Goal: Task Accomplishment & Management: Complete application form

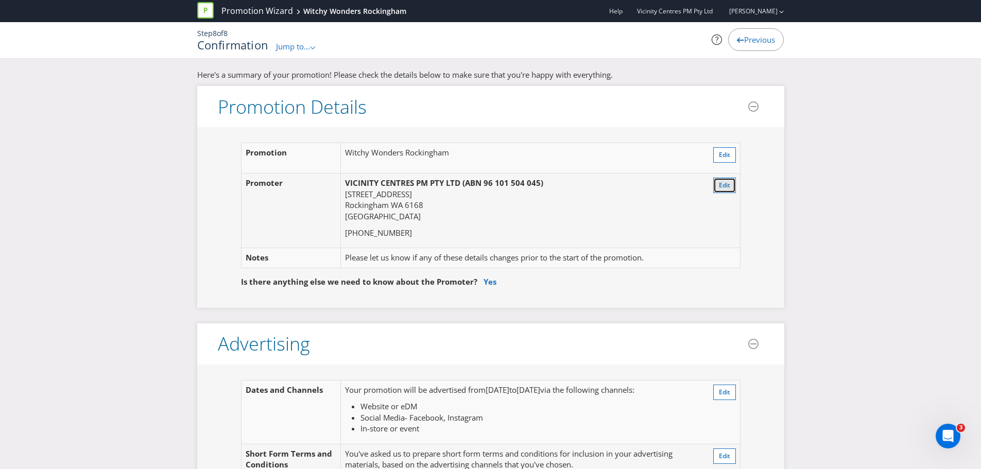
click at [717, 183] on button "Edit" at bounding box center [724, 185] width 23 height 15
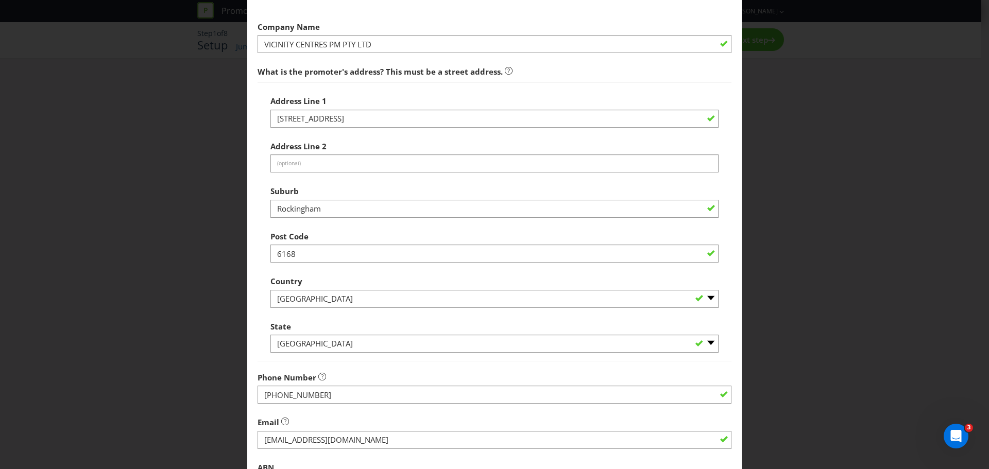
scroll to position [51, 0]
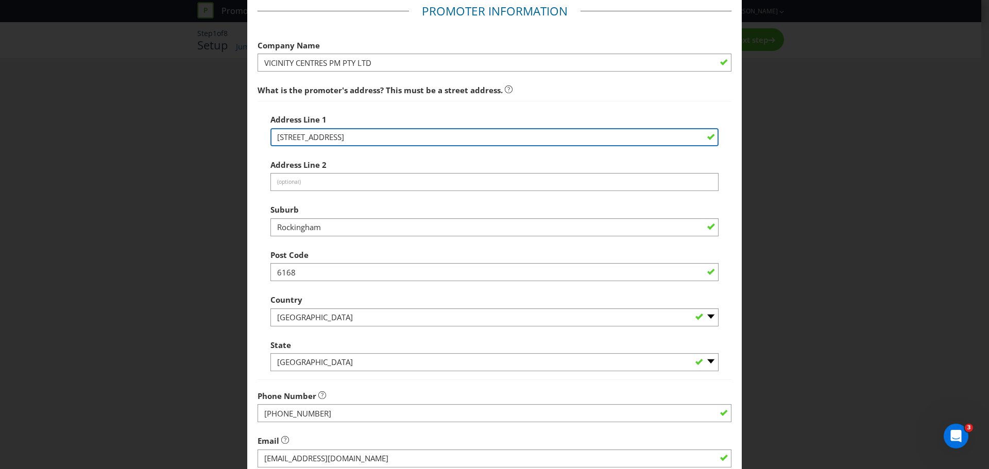
drag, startPoint x: 373, startPoint y: 136, endPoint x: 167, endPoint y: 139, distance: 206.0
click at [168, 138] on div "Edit 1st Promoter Promoter Information Company Name VICINITY CENTRES PM PTY LTD…" at bounding box center [494, 234] width 989 height 469
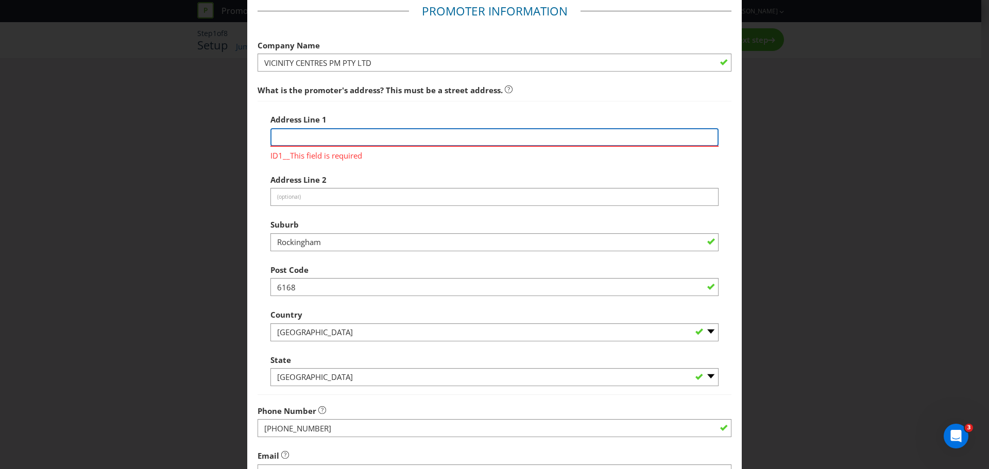
click at [332, 141] on input "text" at bounding box center [494, 137] width 448 height 18
paste input "Vicinity National Office, [STREET_ADDRESS]"
drag, startPoint x: 391, startPoint y: 136, endPoint x: 587, endPoint y: 154, distance: 196.5
click at [587, 154] on div "Address Line 1 Vicinity [GEOGRAPHIC_DATA][STREET_ADDRESS] field is required" at bounding box center [494, 135] width 448 height 52
type input "Vicinity National Office, Level 4,"
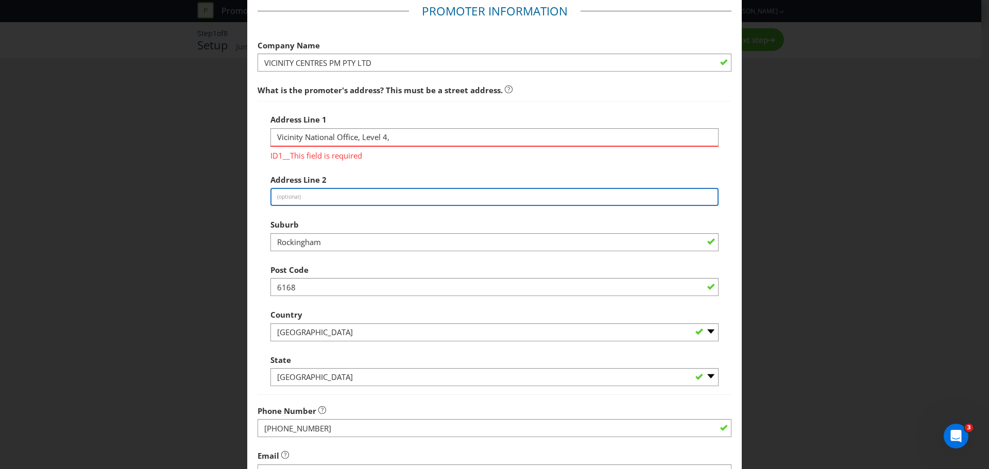
click at [333, 195] on div "Address Line 1 Vicinity National Office, Level 4, ID1__This field is required A…" at bounding box center [494, 247] width 448 height 277
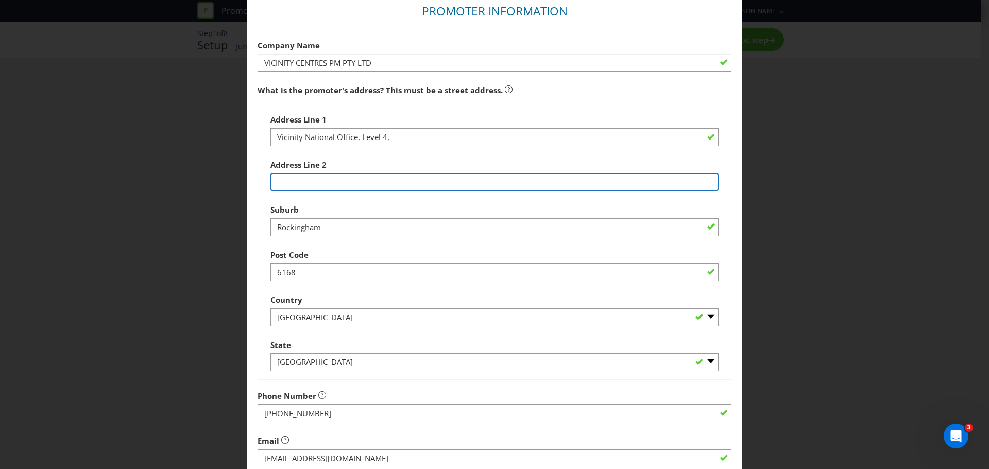
paste input "[GEOGRAPHIC_DATA] [GEOGRAPHIC_DATA][STREET_ADDRESS]"
type input "[GEOGRAPHIC_DATA] [GEOGRAPHIC_DATA][STREET_ADDRESS]"
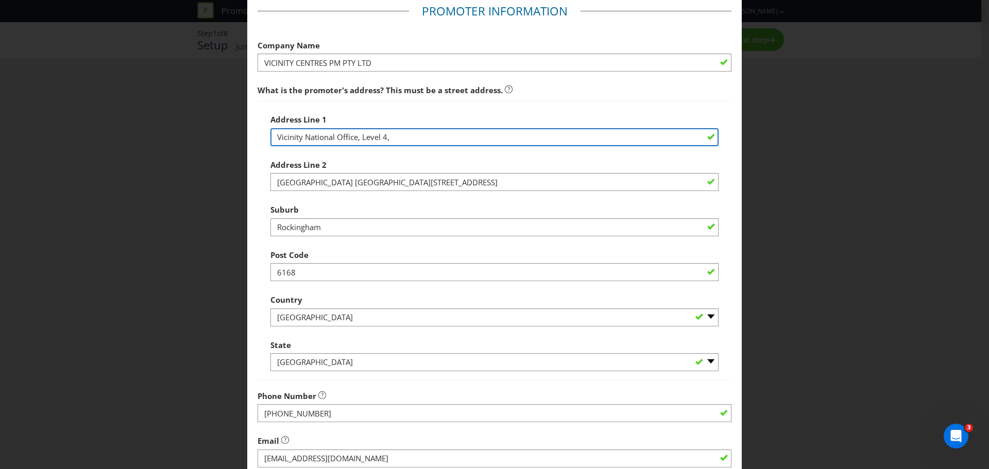
click at [413, 140] on input "Vicinity National Office, Level 4," at bounding box center [494, 137] width 448 height 18
type input "Vicinity National Office, Level 4"
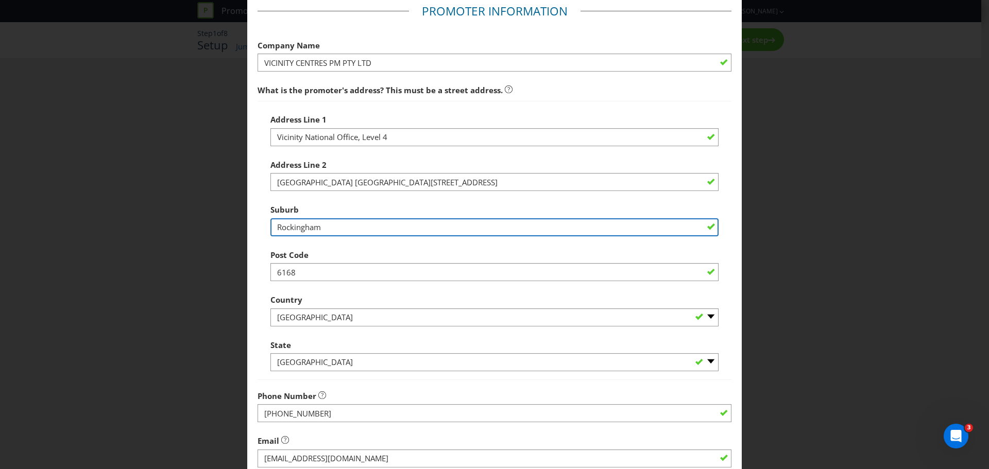
click at [309, 218] on input "Rockingham" at bounding box center [494, 227] width 448 height 18
paste input "Chadstone"
type input "Chadstone"
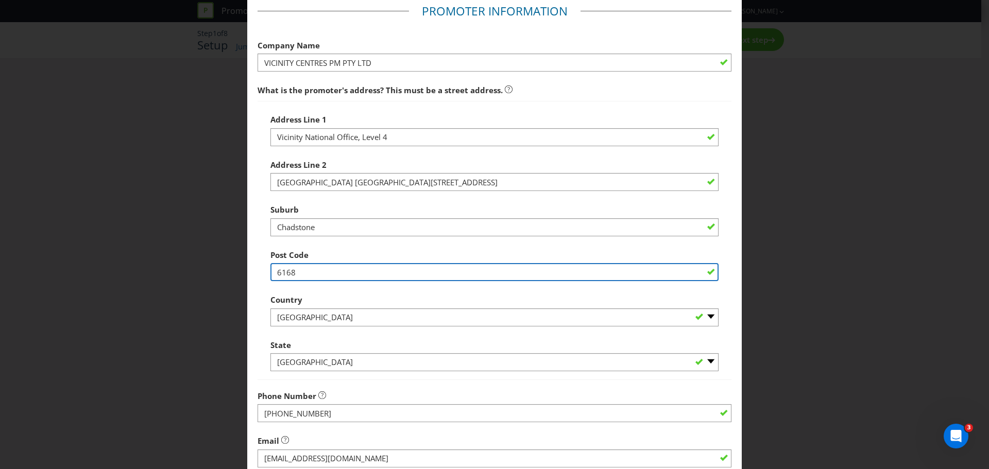
click at [292, 266] on input "6168" at bounding box center [494, 272] width 448 height 18
type input "3148"
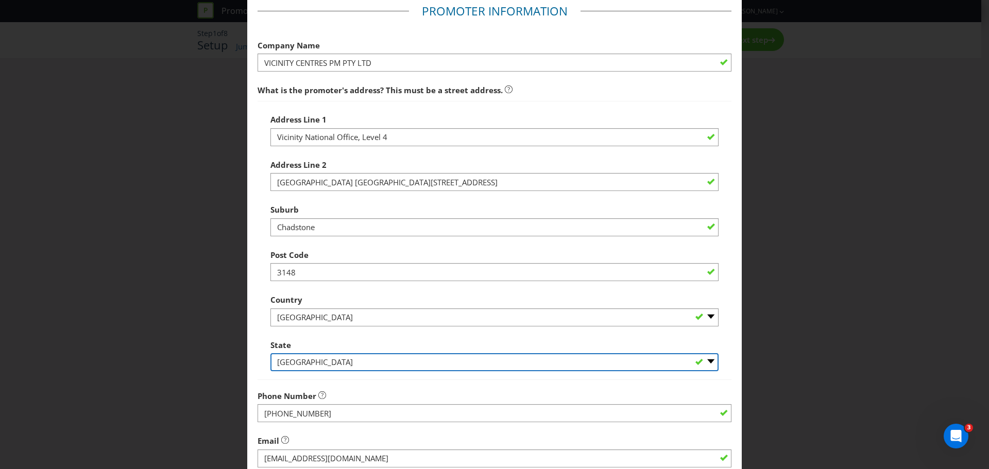
click at [411, 370] on select "-- Please Select -- Australian Capital Territory New South Wales Northern Terri…" at bounding box center [494, 362] width 448 height 18
select select "VIC"
click at [270, 353] on select "-- Please Select -- Australian Capital Territory New South Wales Northern Terri…" at bounding box center [494, 362] width 448 height 18
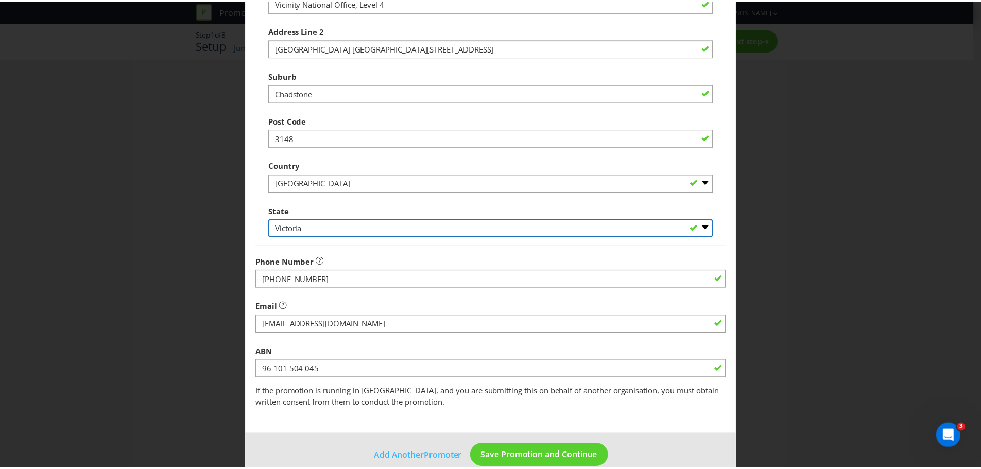
scroll to position [203, 0]
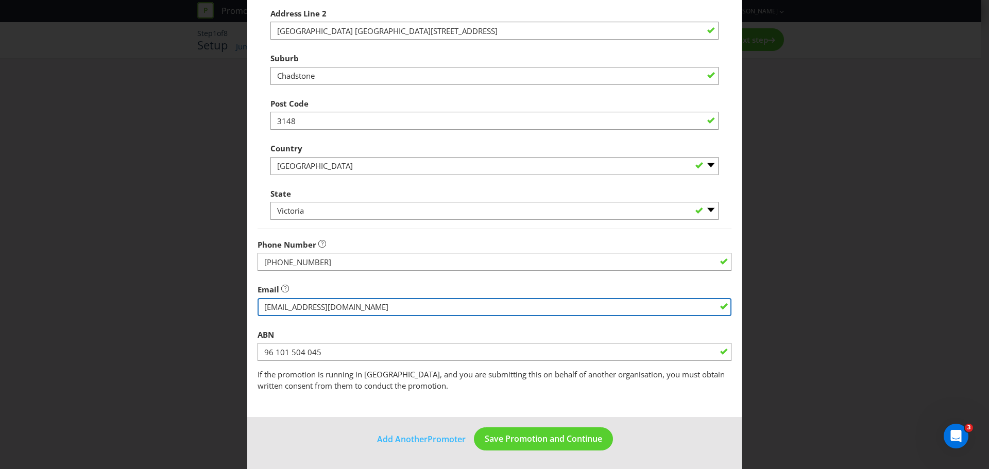
click at [318, 308] on input "string" at bounding box center [494, 307] width 474 height 18
drag, startPoint x: 323, startPoint y: 307, endPoint x: 171, endPoint y: 309, distance: 151.9
click at [171, 309] on div "Edit 1st Promoter Promoter Information Company Name VICINITY CENTRES PM PTY LTD…" at bounding box center [494, 234] width 989 height 469
type input "rockingham.marketing@vicinity.com.au"
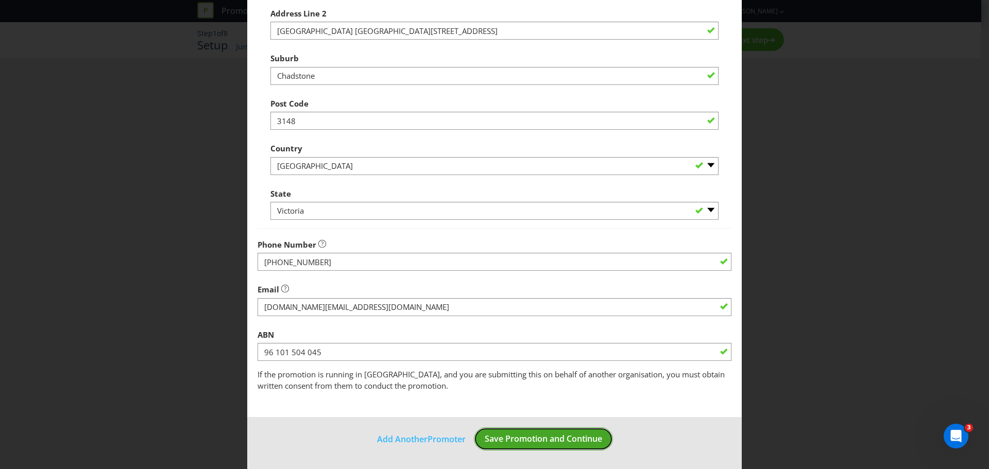
click at [526, 437] on span "Save Promotion and Continue" at bounding box center [543, 438] width 117 height 11
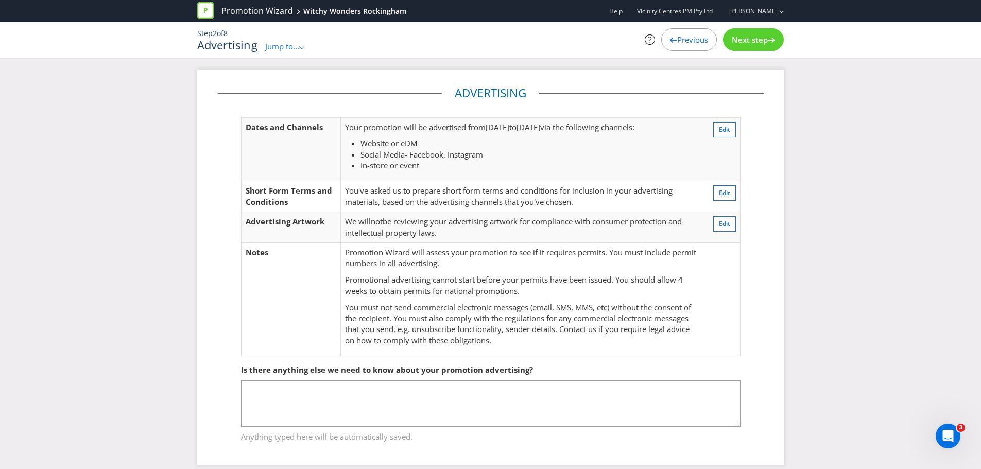
click at [760, 39] on span "Next step" at bounding box center [750, 40] width 36 height 10
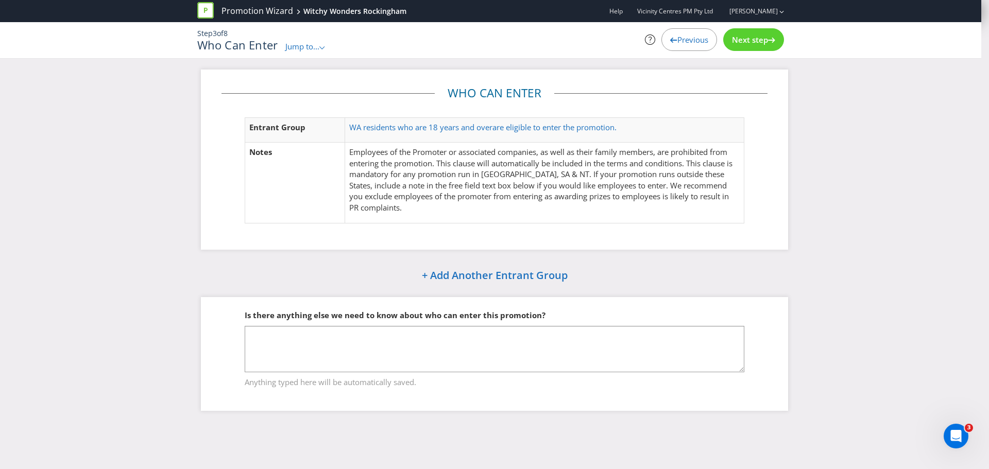
click at [760, 39] on span "Next step" at bounding box center [750, 40] width 36 height 10
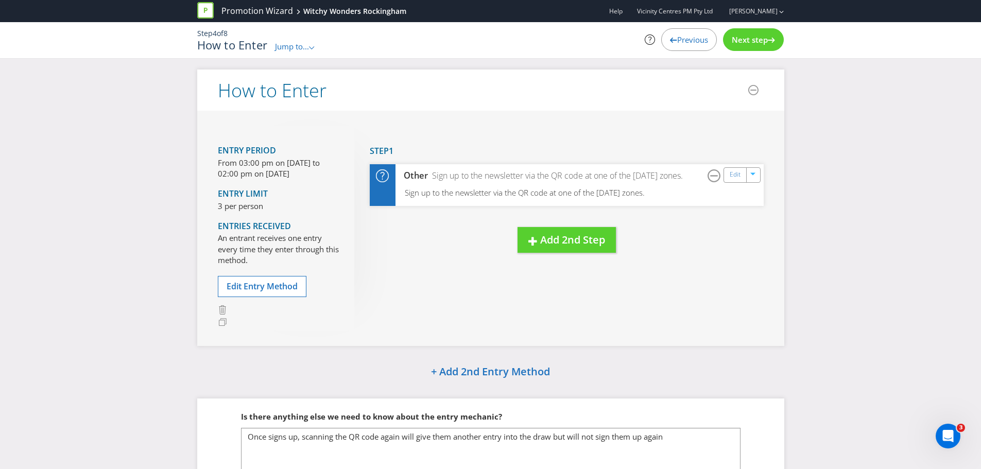
click at [760, 39] on span "Next step" at bounding box center [750, 40] width 36 height 10
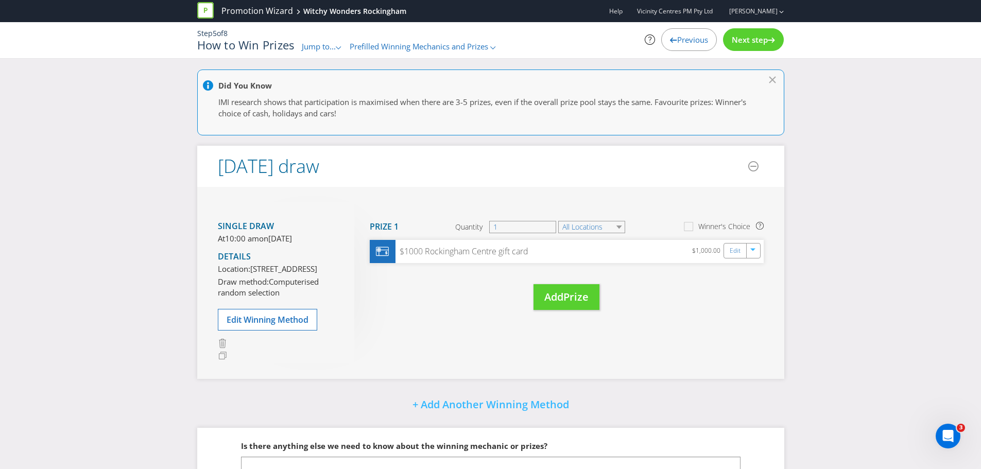
click at [760, 39] on span "Next step" at bounding box center [750, 40] width 36 height 10
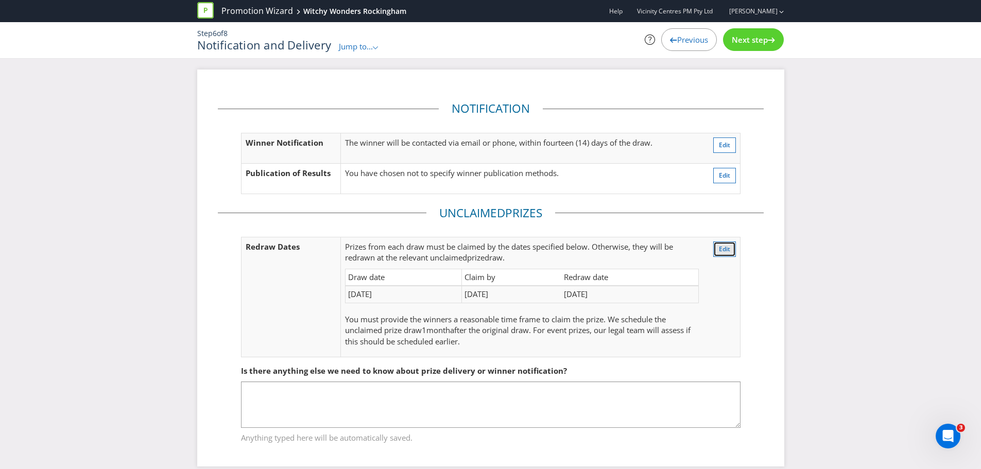
click at [734, 251] on button "Edit" at bounding box center [724, 249] width 23 height 15
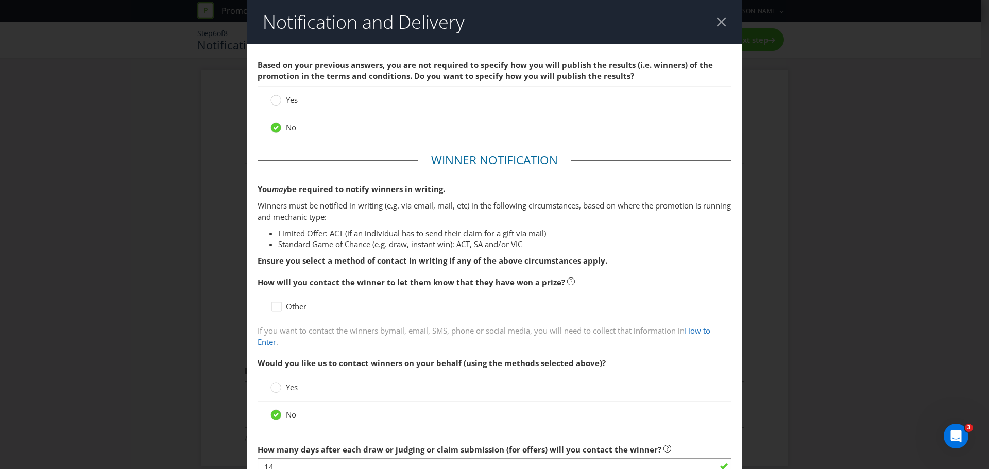
click at [716, 18] on div at bounding box center [721, 22] width 10 height 10
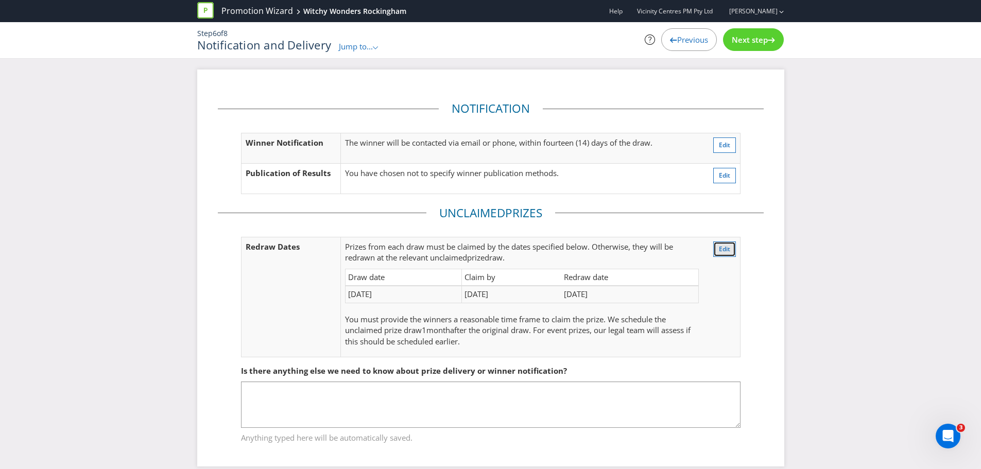
click at [730, 247] on span "Edit" at bounding box center [724, 249] width 11 height 9
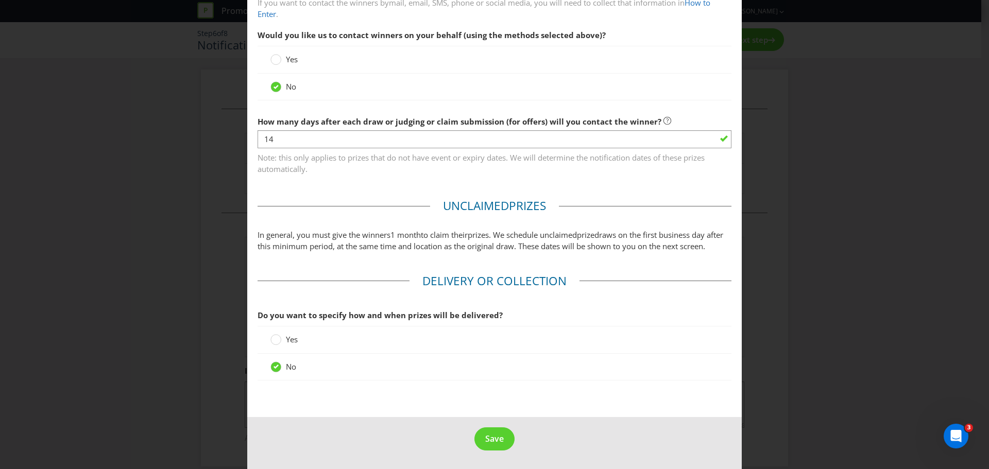
scroll to position [339, 0]
click at [492, 436] on span "Save" at bounding box center [494, 438] width 19 height 11
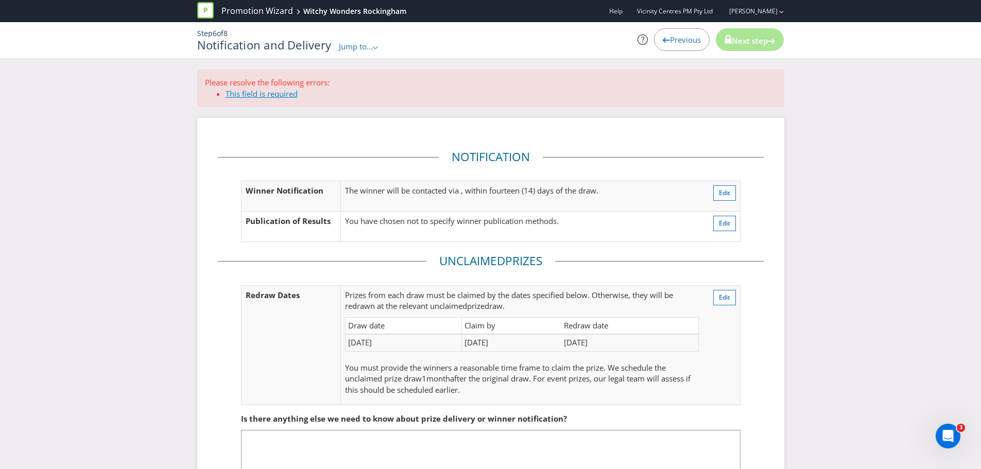
click at [260, 94] on span "This field is required" at bounding box center [262, 94] width 72 height 10
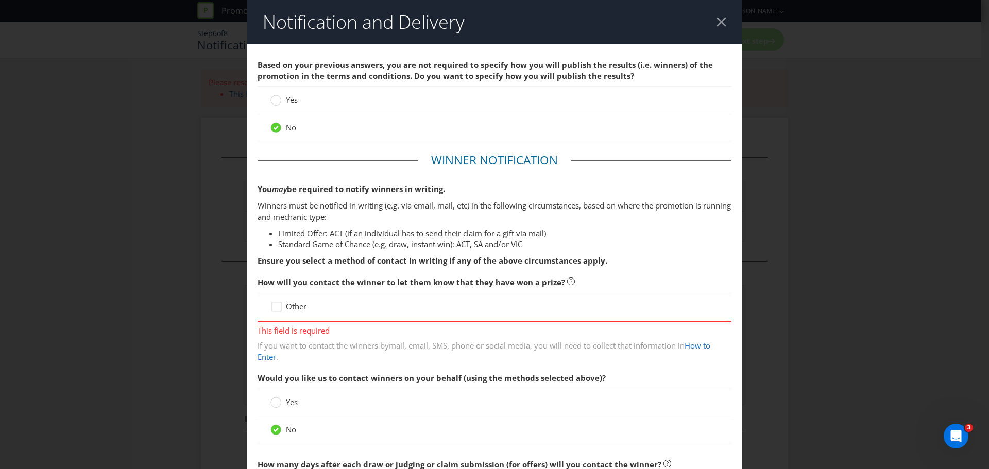
click at [721, 23] on header "Notification and Delivery" at bounding box center [494, 22] width 494 height 44
click at [716, 22] on div at bounding box center [721, 22] width 10 height 10
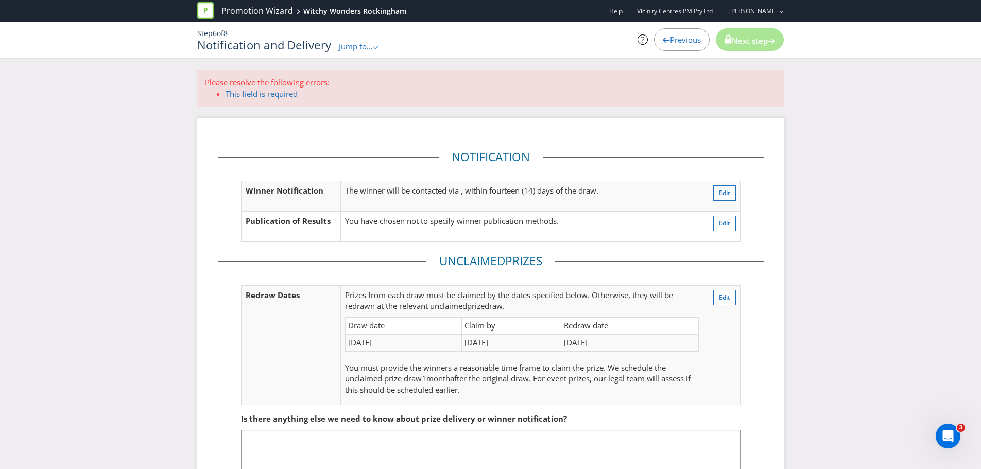
click at [663, 41] on icon at bounding box center [666, 40] width 7 height 5
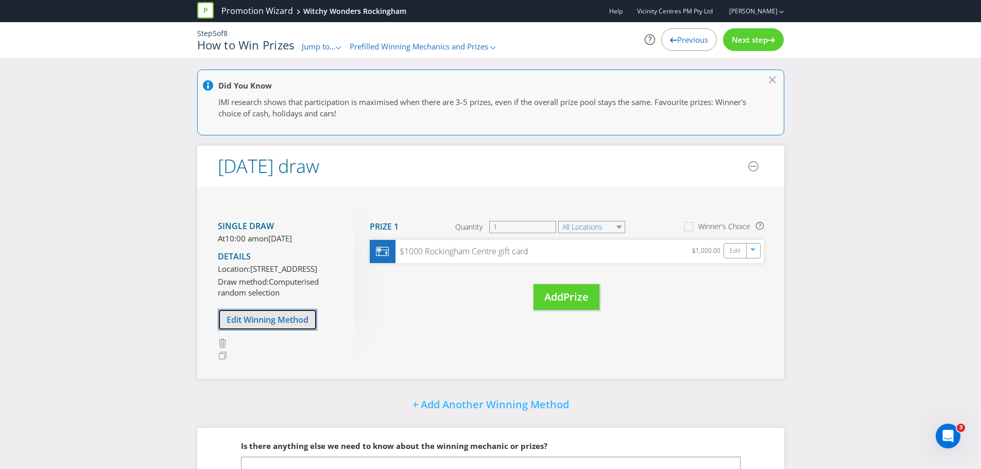
click at [256, 325] on span "Edit Winning Method" at bounding box center [268, 319] width 82 height 11
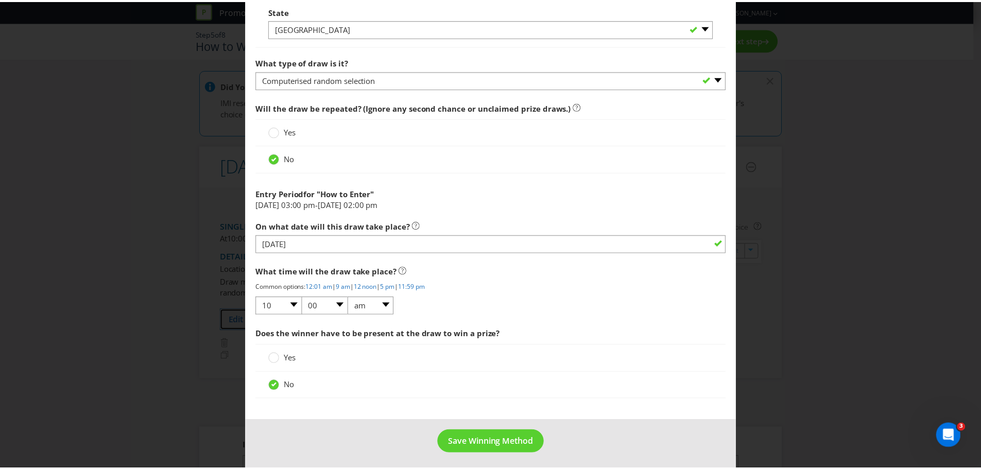
scroll to position [835, 0]
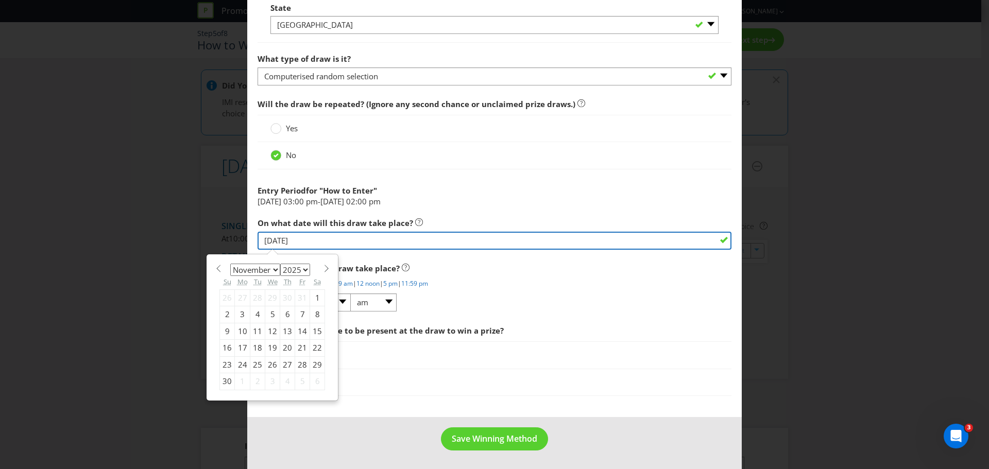
click at [294, 244] on input "03/11/25" at bounding box center [494, 241] width 474 height 18
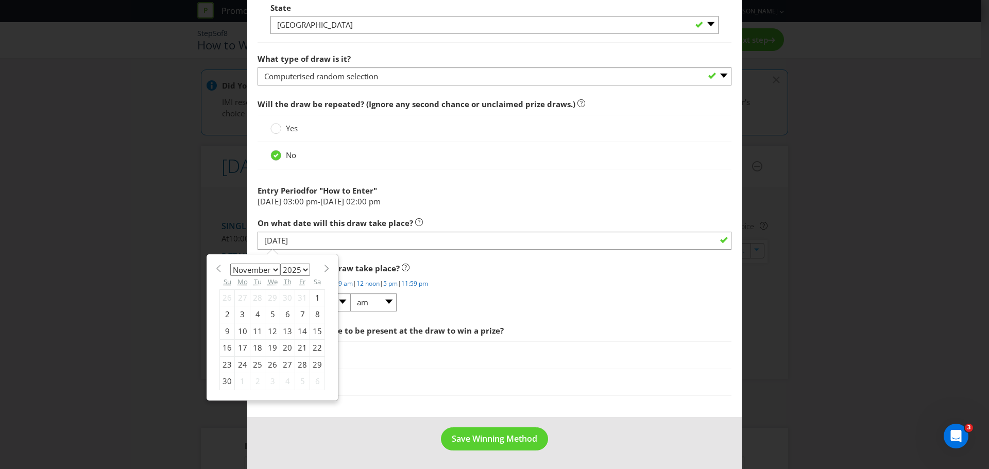
click at [269, 315] on div "5" at bounding box center [272, 314] width 15 height 16
type input "[DATE]"
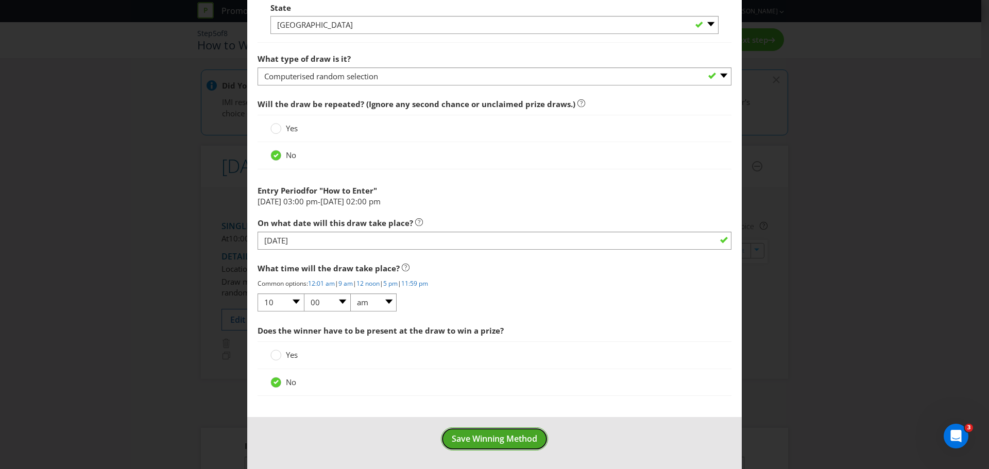
click at [494, 443] on span "Save Winning Method" at bounding box center [494, 438] width 85 height 11
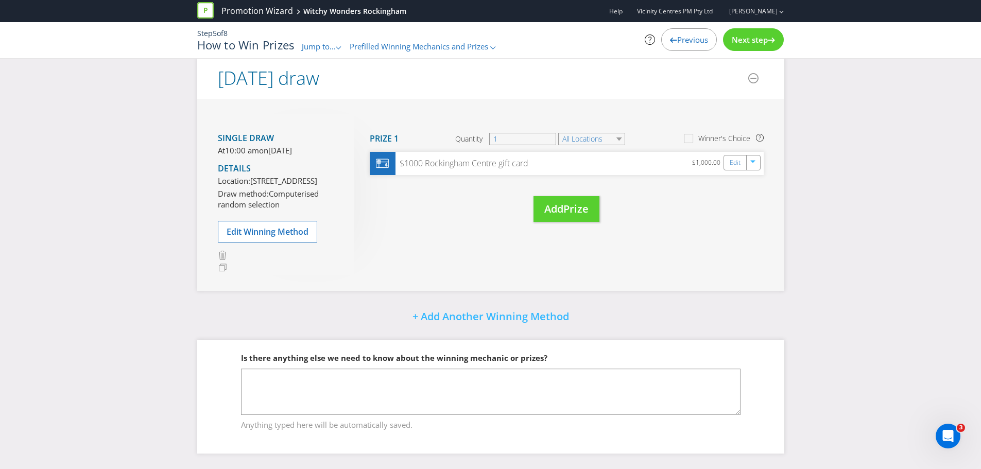
scroll to position [110, 0]
click at [741, 43] on span "Next step" at bounding box center [750, 40] width 36 height 10
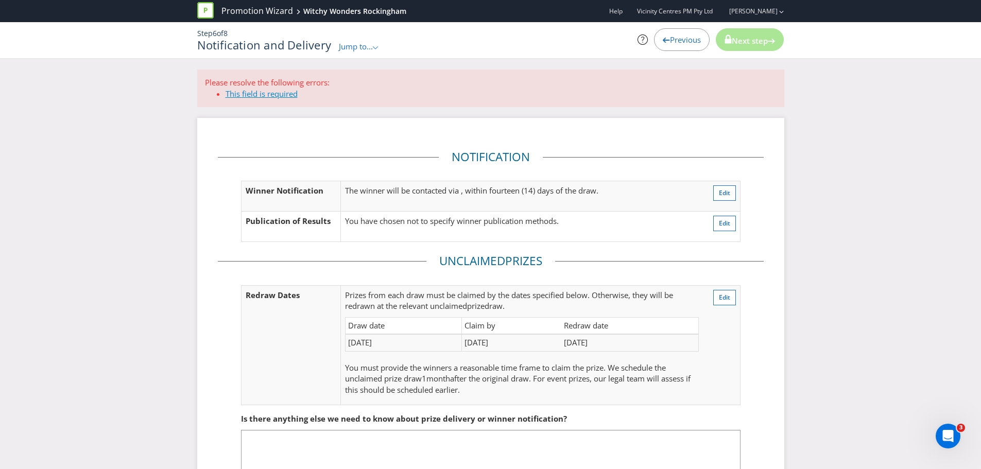
click at [236, 94] on span "This field is required" at bounding box center [262, 94] width 72 height 10
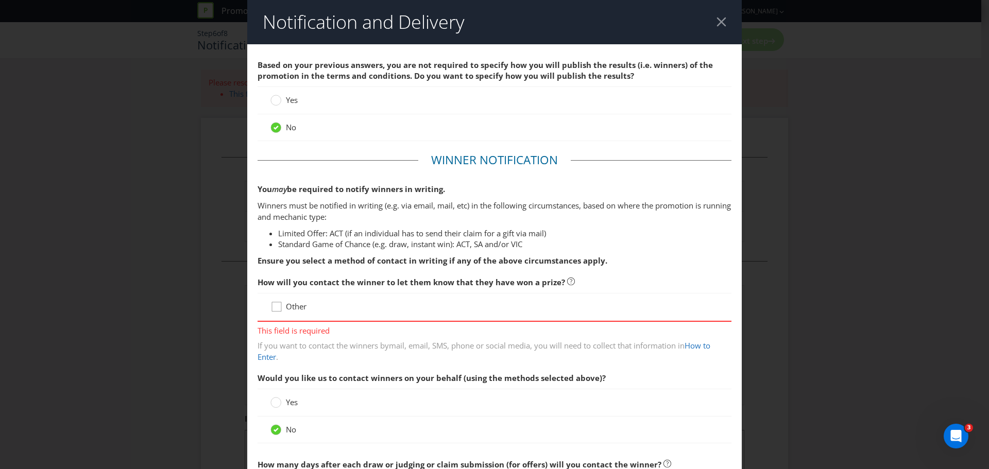
click at [270, 302] on icon at bounding box center [277, 308] width 15 height 15
click at [0, 0] on input "Other" at bounding box center [0, 0] width 0 height 0
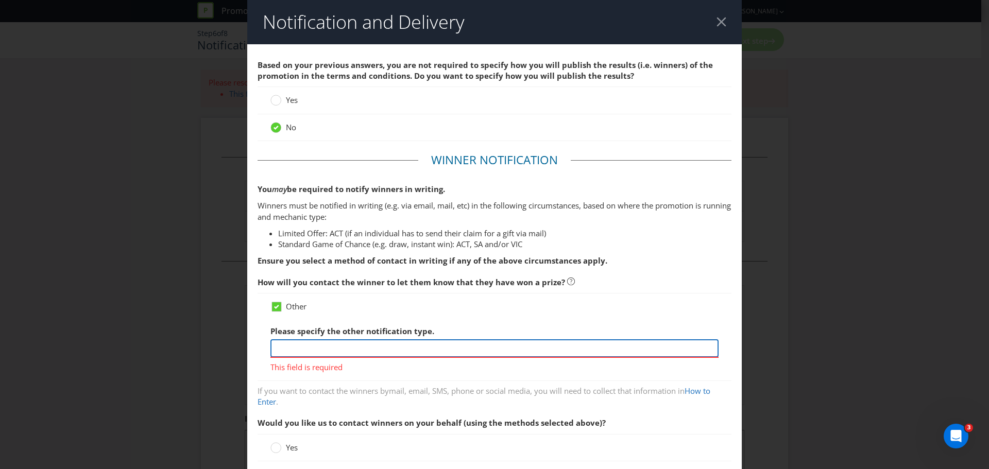
click at [334, 349] on input "text" at bounding box center [494, 348] width 448 height 18
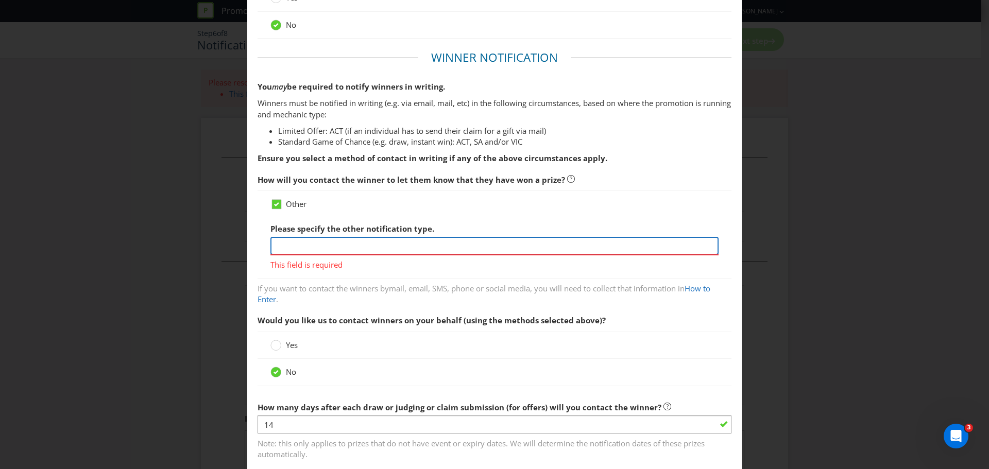
scroll to position [103, 0]
click at [284, 242] on input "text" at bounding box center [494, 245] width 448 height 18
click at [274, 203] on icon at bounding box center [276, 204] width 5 height 4
click at [0, 0] on input "Other" at bounding box center [0, 0] width 0 height 0
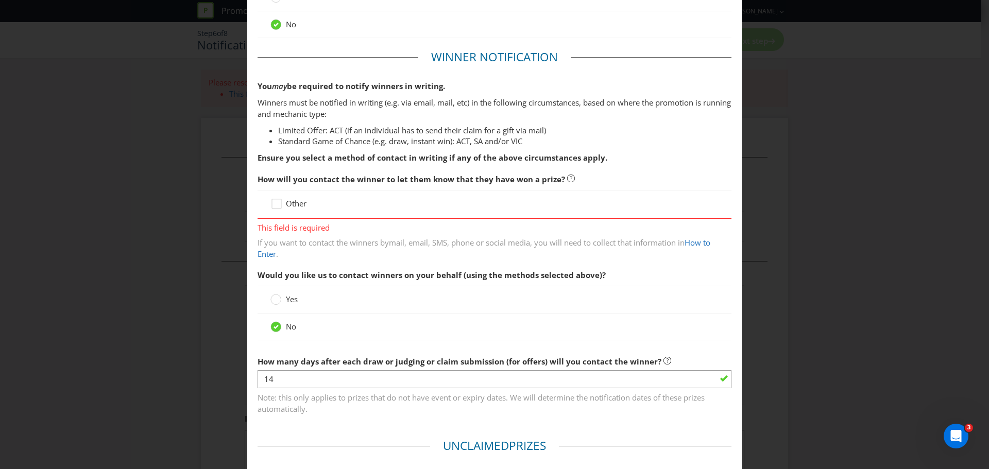
click at [307, 182] on span "How will you contact the winner to let them know that they have won a prize?" at bounding box center [410, 179] width 307 height 10
click at [302, 193] on div "Other" at bounding box center [494, 204] width 474 height 28
click at [265, 187] on span "How will you contact the winner to let them know that they have won a prize?" at bounding box center [494, 179] width 474 height 21
click at [328, 213] on div "Other" at bounding box center [494, 204] width 474 height 28
drag, startPoint x: 460, startPoint y: 199, endPoint x: 721, endPoint y: 209, distance: 261.8
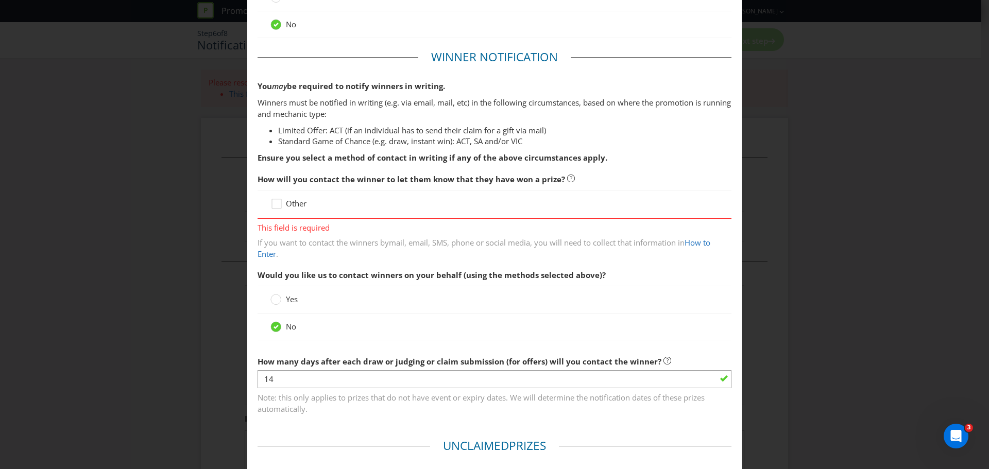
click at [500, 197] on div "Other" at bounding box center [494, 204] width 474 height 28
click at [773, 217] on div "Notification and Delivery Based on your previous answers, you are not required …" at bounding box center [494, 234] width 989 height 469
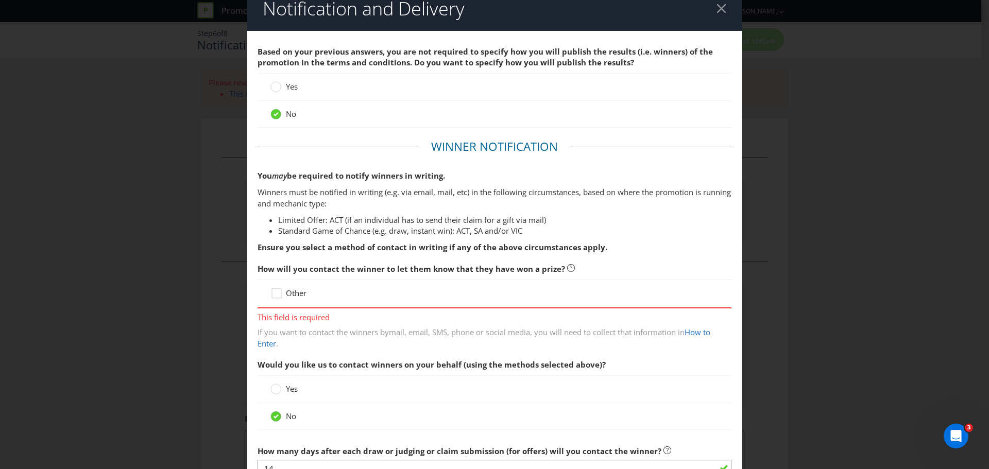
scroll to position [0, 0]
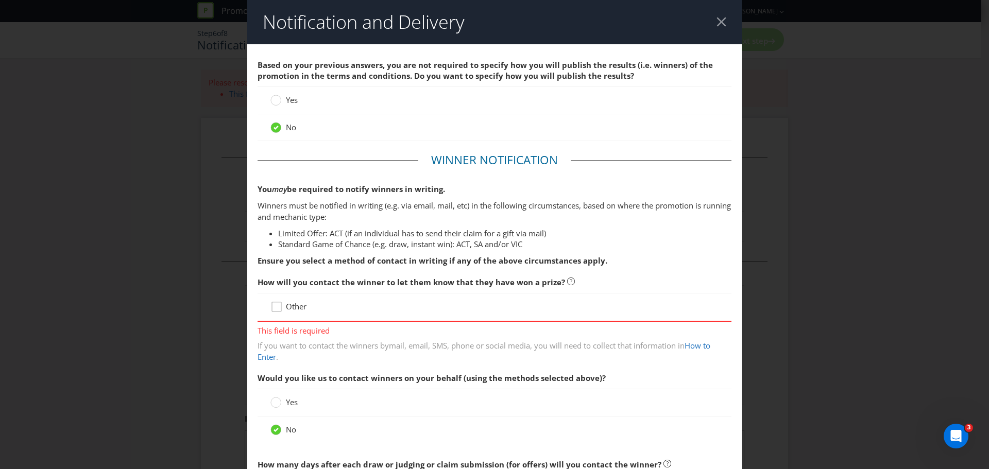
click at [277, 306] on icon at bounding box center [277, 308] width 15 height 15
click at [0, 0] on input "Other" at bounding box center [0, 0] width 0 height 0
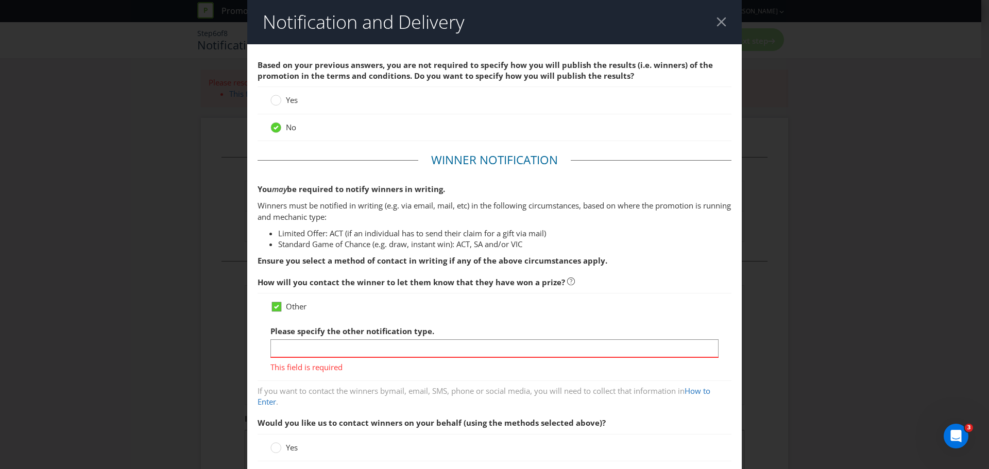
click at [278, 307] on icon at bounding box center [276, 306] width 9 height 9
click at [0, 0] on input "Other" at bounding box center [0, 0] width 0 height 0
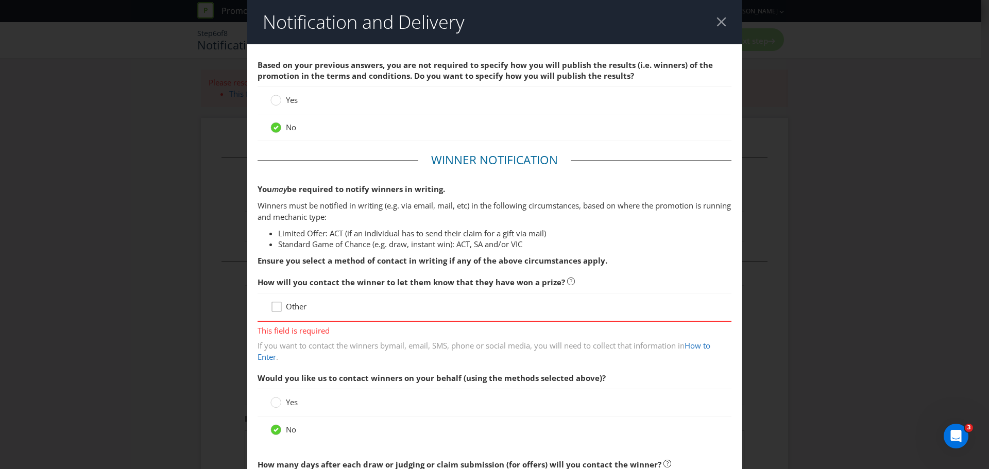
click at [278, 307] on icon at bounding box center [277, 308] width 15 height 15
click at [0, 0] on input "Other" at bounding box center [0, 0] width 0 height 0
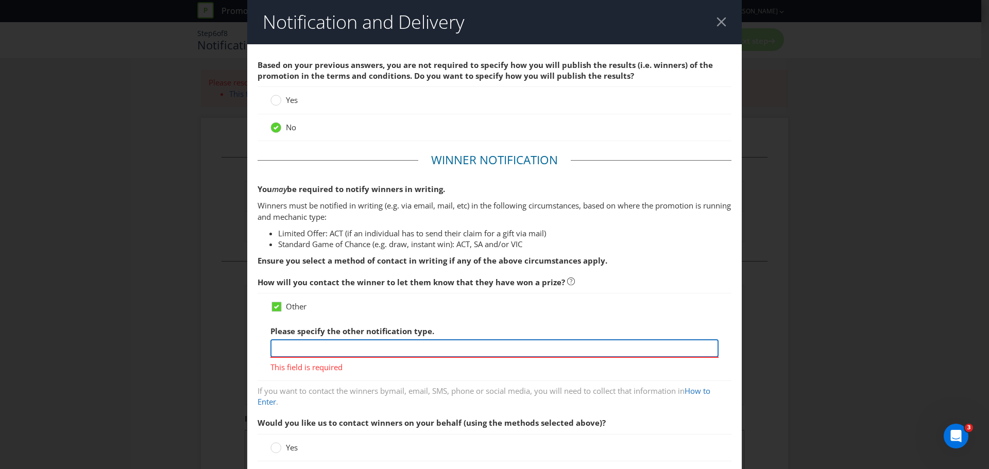
click at [308, 342] on input "text" at bounding box center [494, 348] width 448 height 18
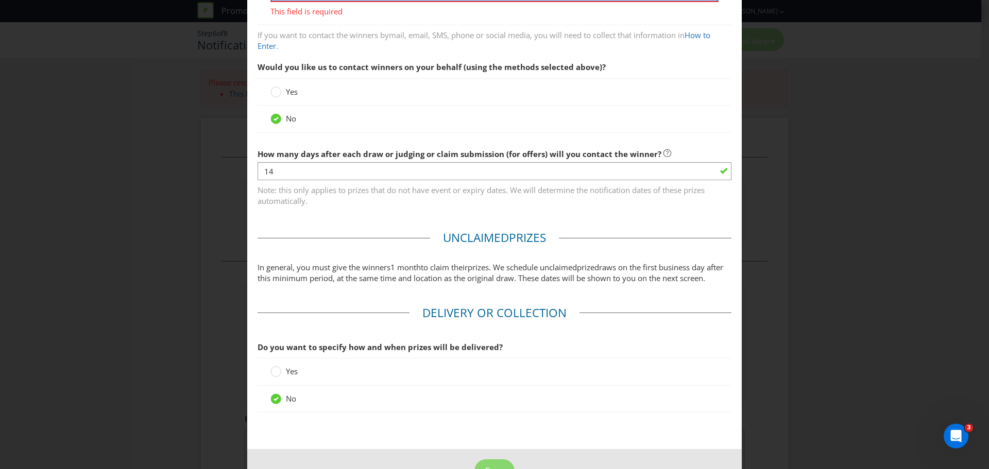
scroll to position [399, 0]
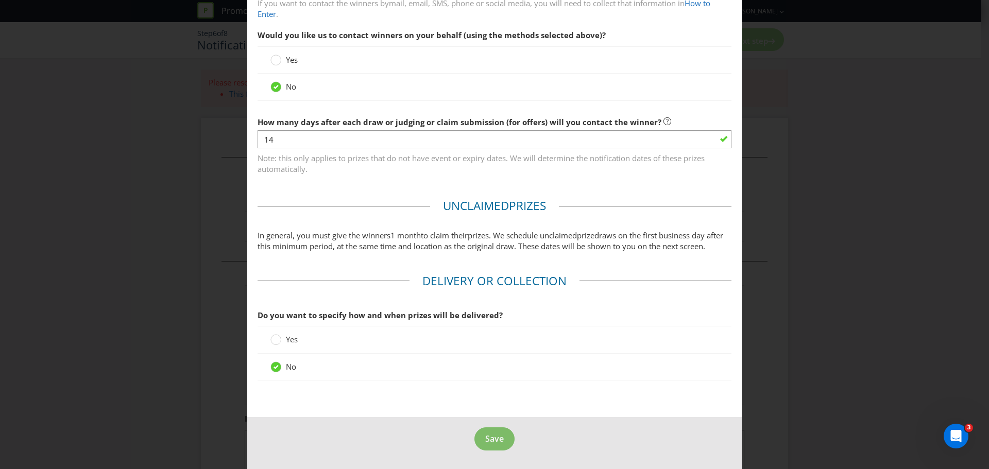
type input "By phone and/or email"
click at [486, 434] on span "Save" at bounding box center [494, 438] width 19 height 11
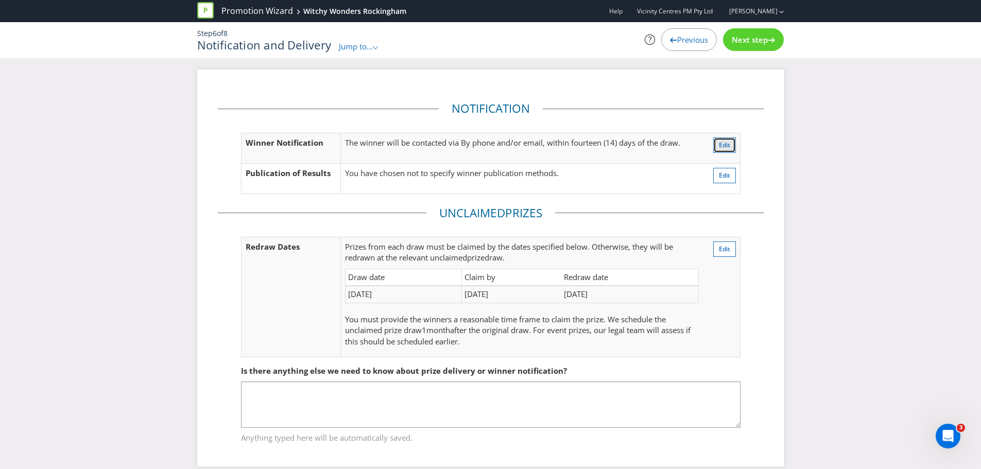
click at [726, 145] on span "Edit" at bounding box center [724, 145] width 11 height 9
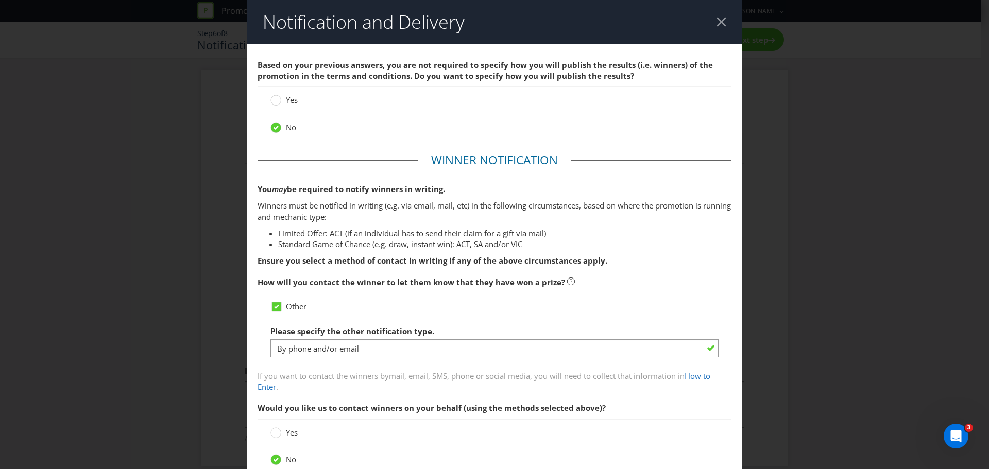
scroll to position [152, 0]
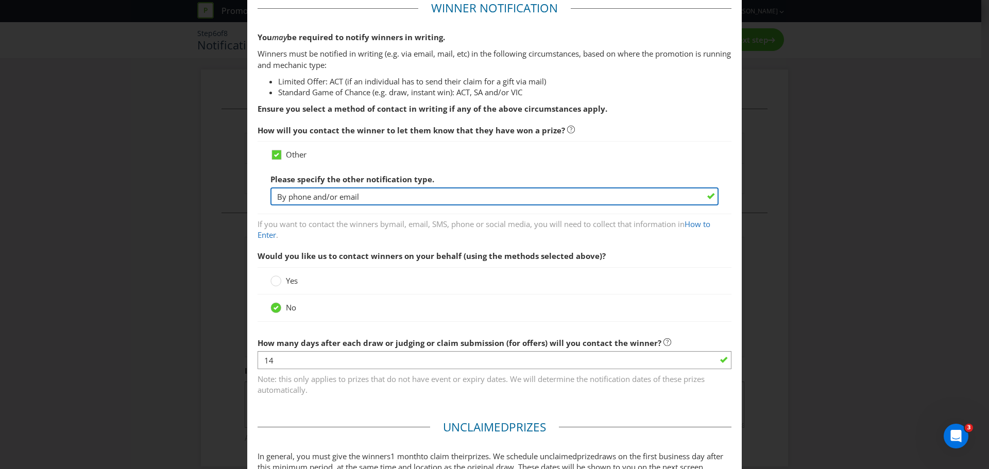
drag, startPoint x: 287, startPoint y: 197, endPoint x: 259, endPoint y: 192, distance: 28.7
click at [260, 192] on div "Other Please specify the other notification type. By phone and/or email" at bounding box center [494, 177] width 474 height 73
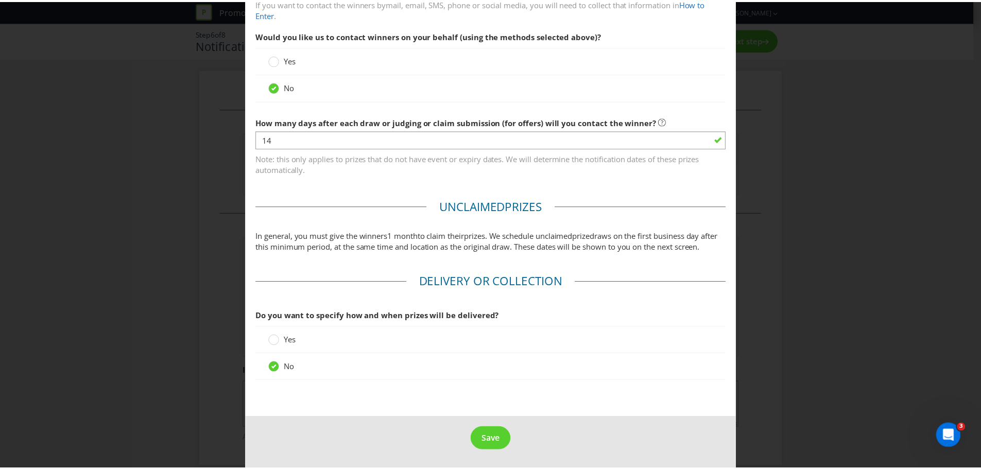
scroll to position [384, 0]
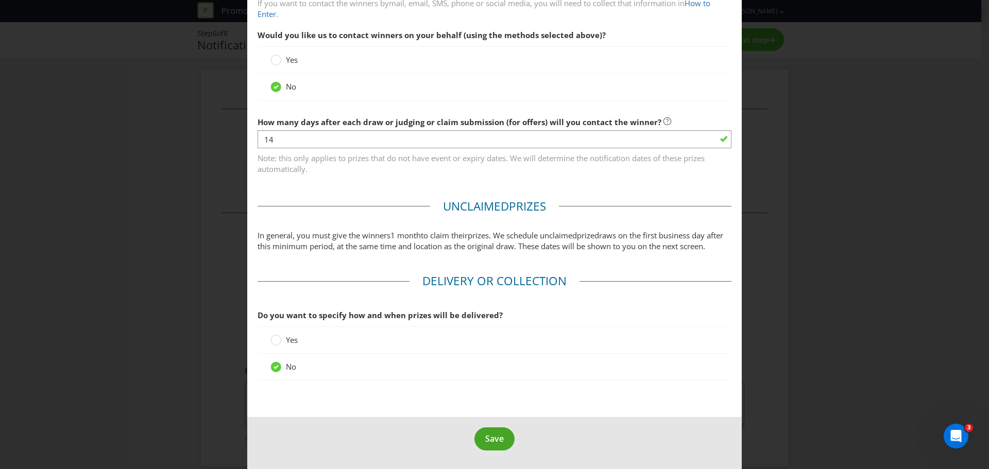
type input "phone and/or email"
click at [488, 433] on span "Save" at bounding box center [494, 438] width 19 height 11
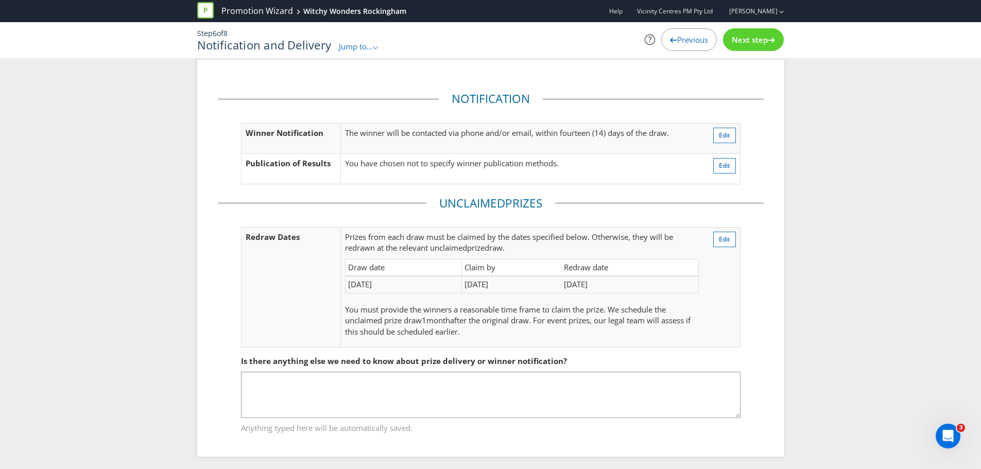
scroll to position [13, 0]
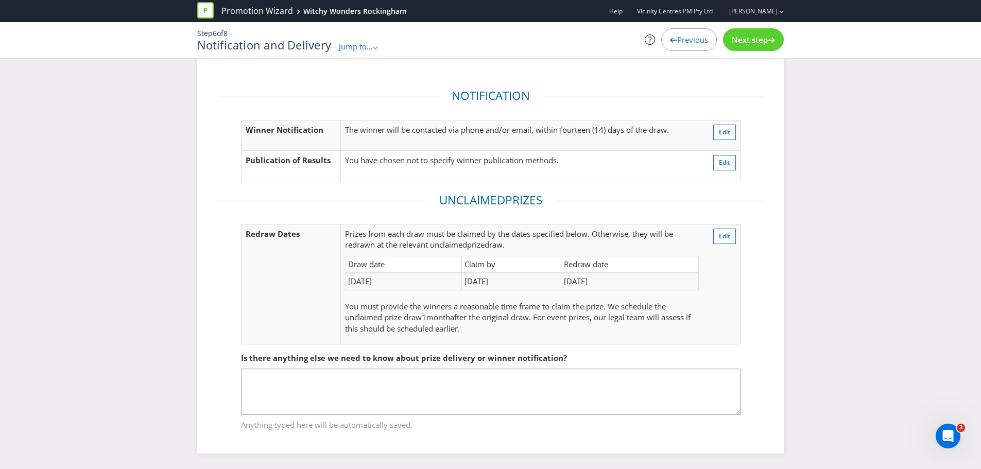
click at [767, 39] on span "Next step" at bounding box center [750, 40] width 36 height 10
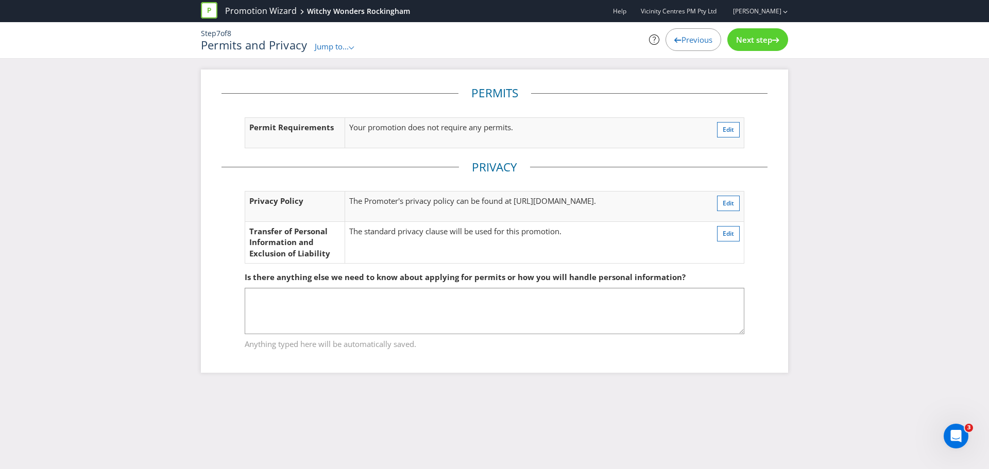
click at [759, 48] on div "Next step" at bounding box center [757, 39] width 61 height 23
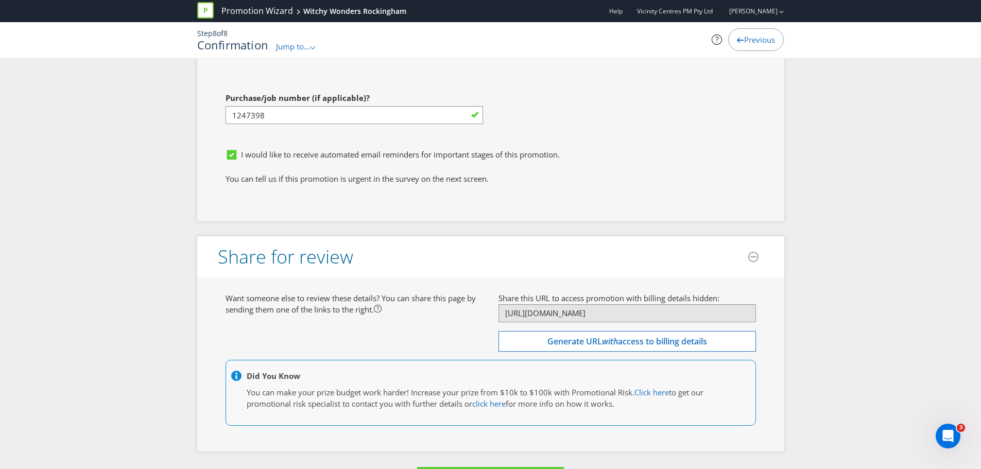
scroll to position [2954, 0]
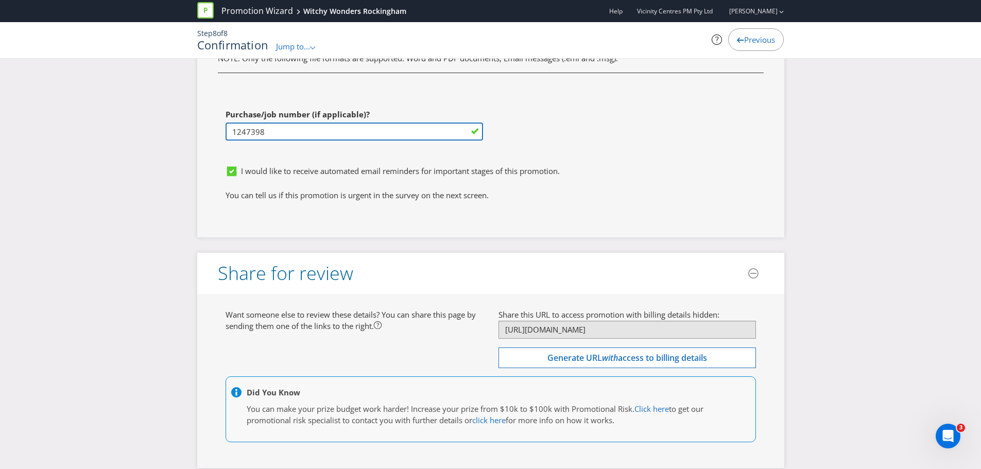
click at [247, 136] on input "1247398" at bounding box center [354, 132] width 257 height 18
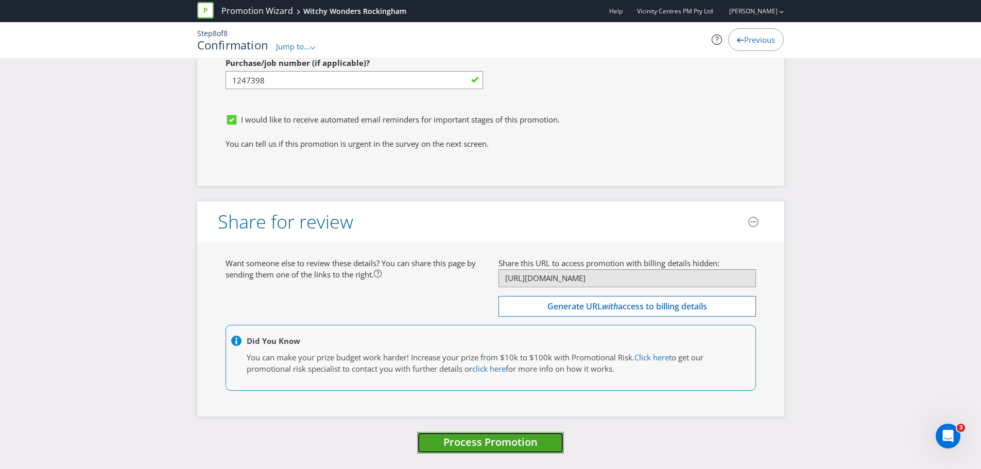
click at [469, 451] on button "Process Promotion" at bounding box center [490, 443] width 147 height 22
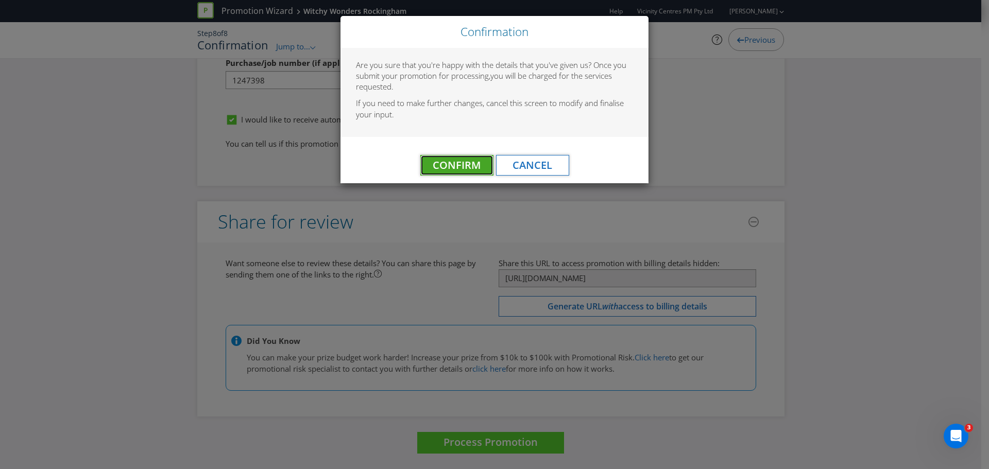
click at [448, 160] on span "Confirm" at bounding box center [457, 165] width 48 height 14
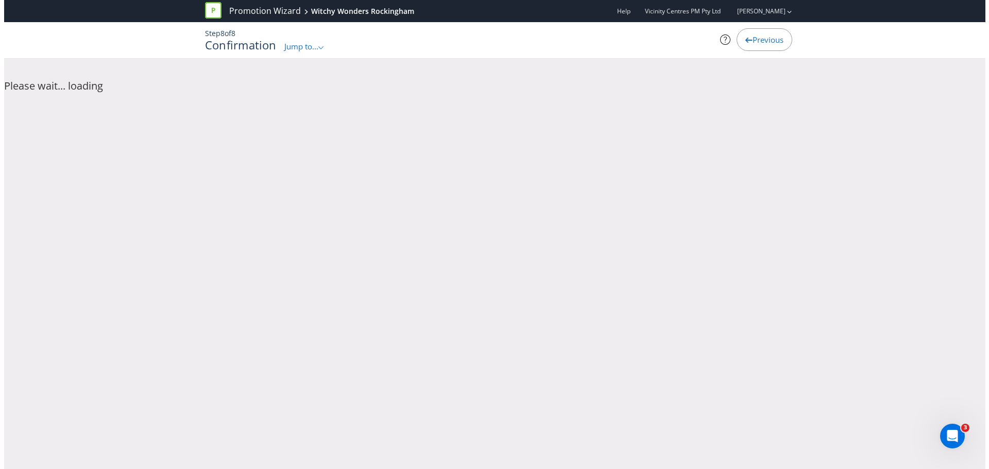
scroll to position [0, 0]
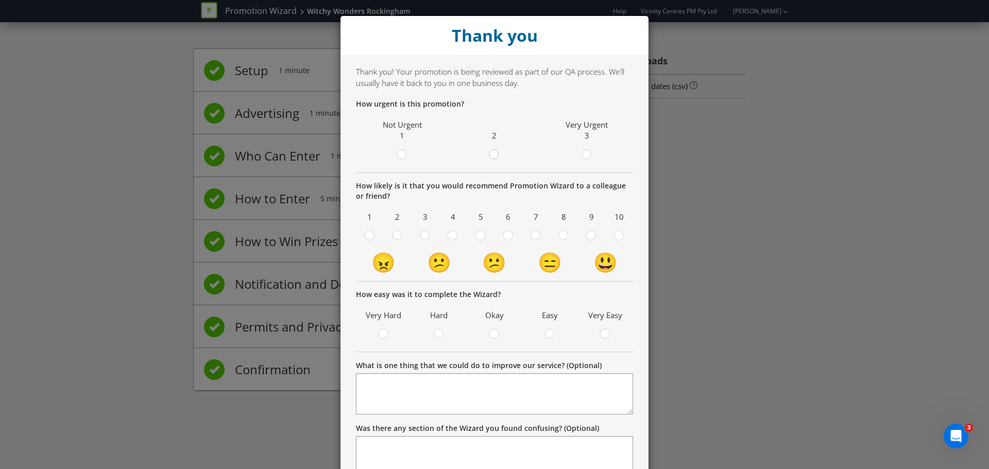
click at [494, 156] on circle at bounding box center [493, 154] width 9 height 9
click at [0, 0] on input "radio" at bounding box center [0, 0] width 0 height 0
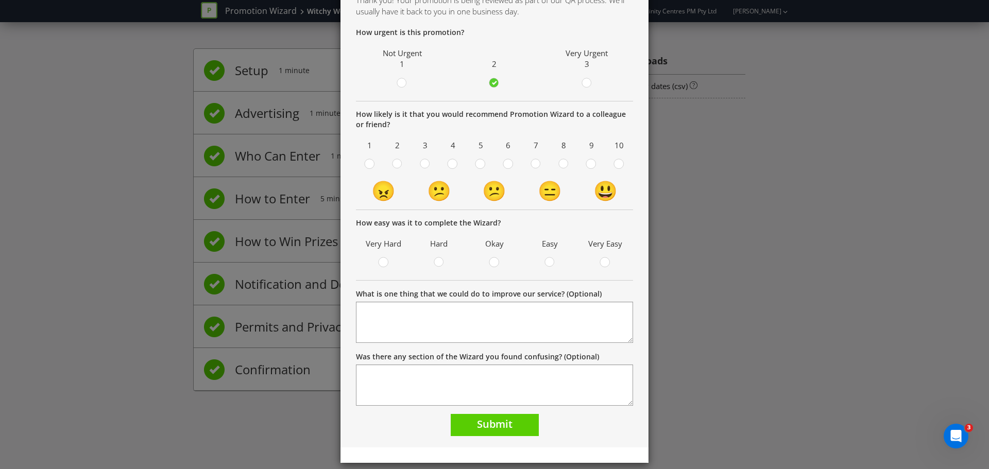
scroll to position [81, 0]
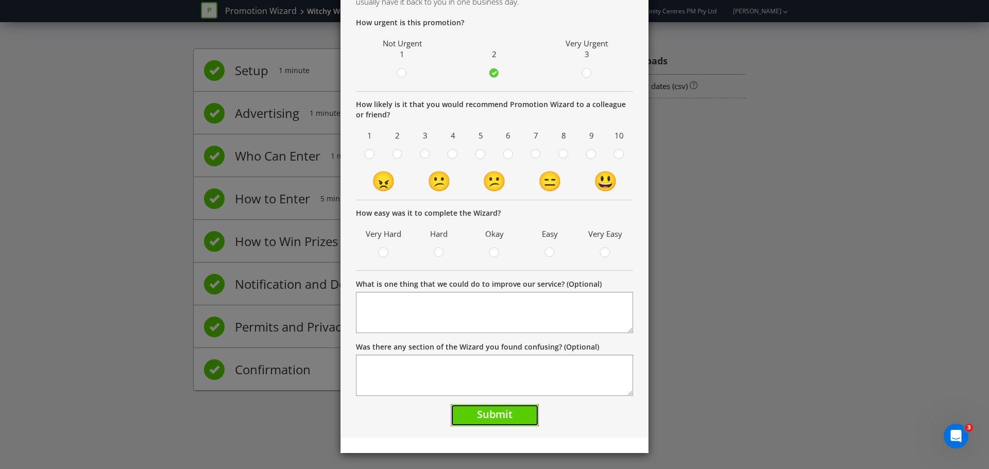
click at [487, 419] on span "Submit" at bounding box center [495, 414] width 36 height 14
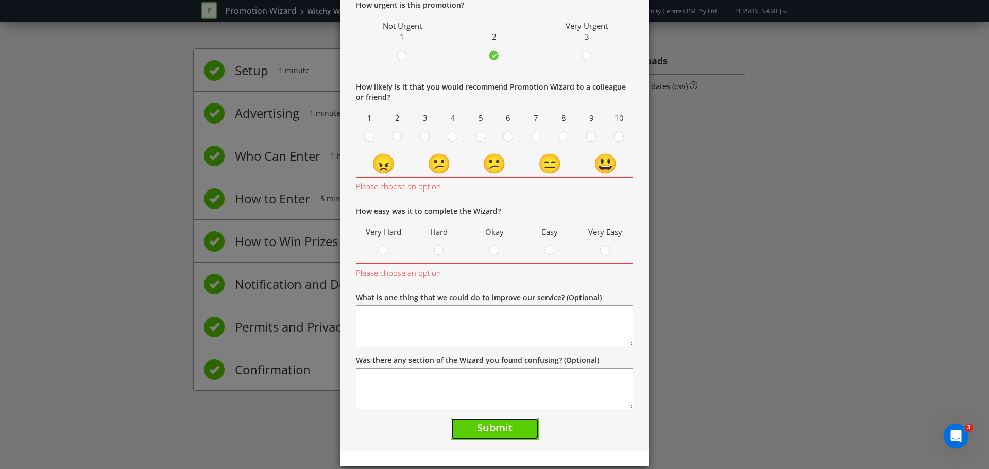
scroll to position [0, 0]
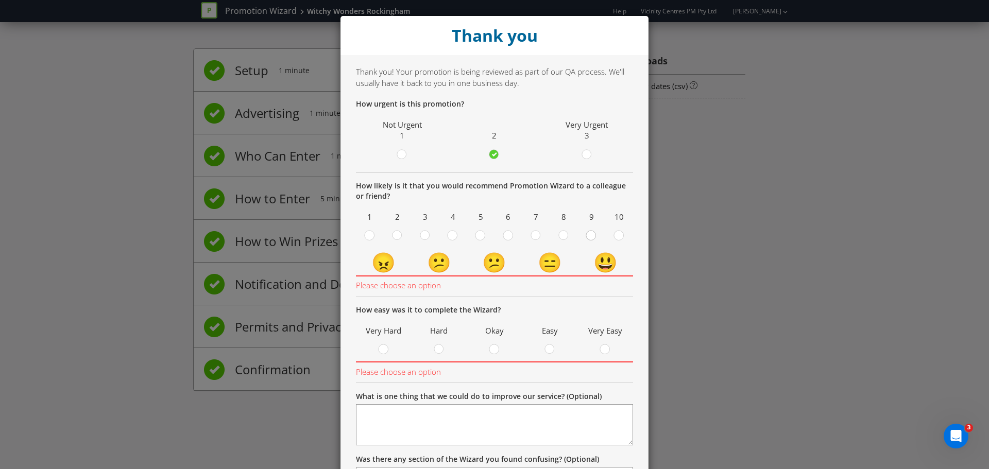
drag, startPoint x: 582, startPoint y: 229, endPoint x: 588, endPoint y: 239, distance: 11.8
click at [582, 229] on div "9" at bounding box center [591, 226] width 23 height 34
click at [588, 239] on circle at bounding box center [590, 235] width 9 height 9
click at [0, 0] on input "radio" at bounding box center [0, 0] width 0 height 0
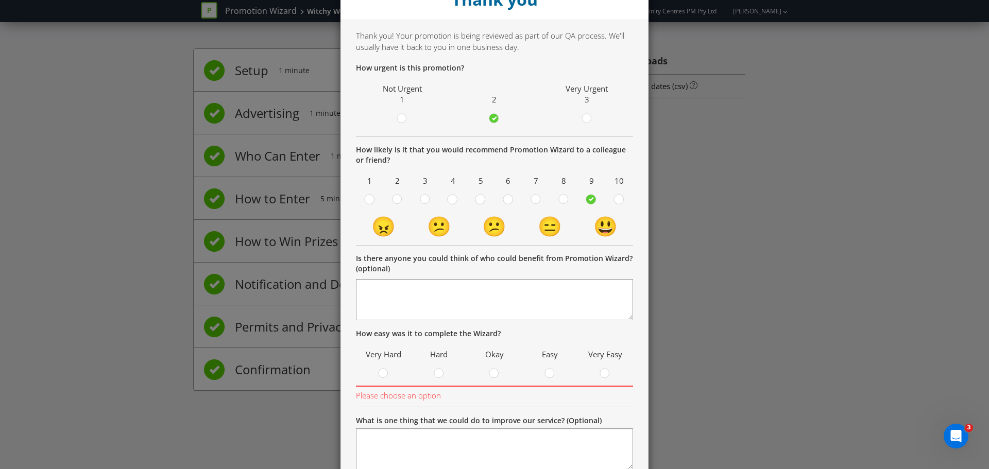
scroll to position [103, 0]
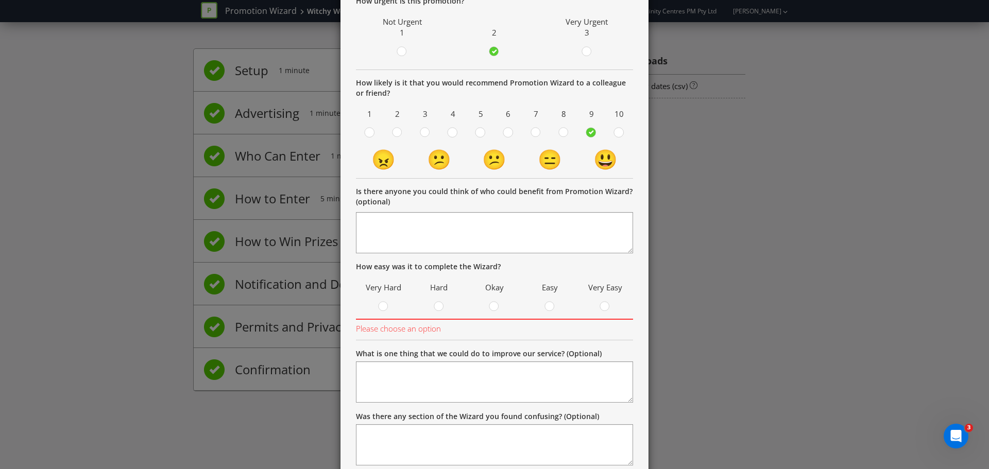
click at [553, 303] on label at bounding box center [550, 307] width 18 height 13
click at [548, 305] on div at bounding box center [549, 303] width 5 height 5
click at [0, 0] on input "radio" at bounding box center [0, 0] width 0 height 0
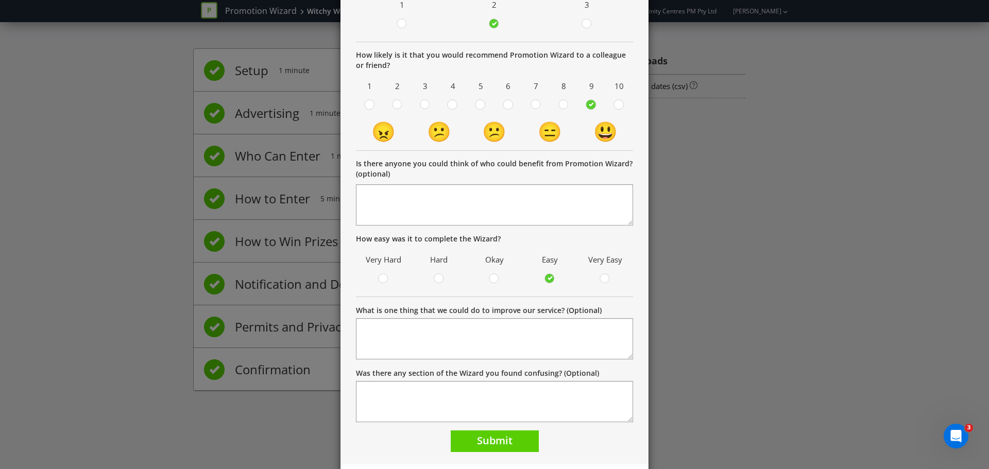
scroll to position [157, 0]
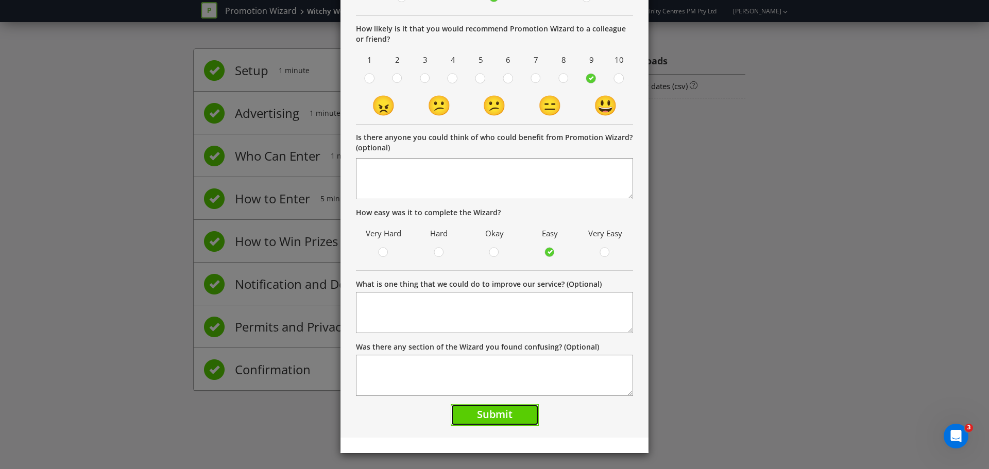
click at [492, 417] on span "Submit" at bounding box center [495, 414] width 36 height 14
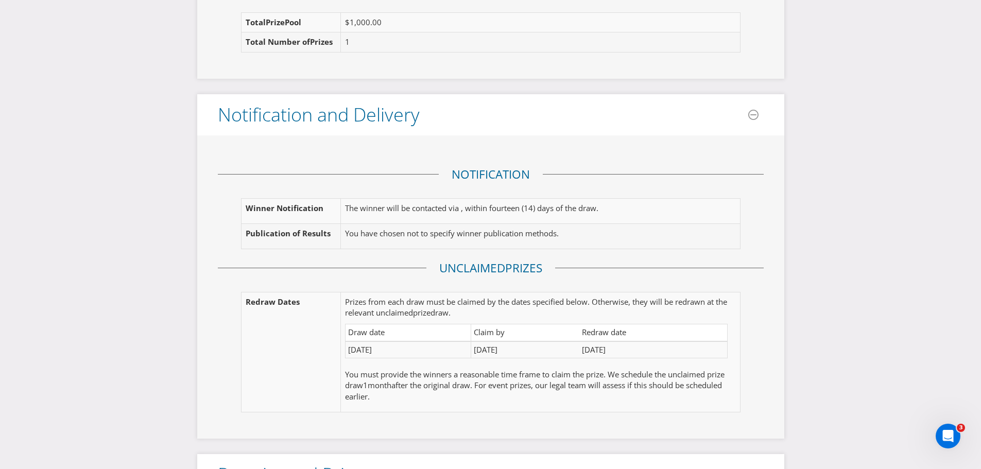
scroll to position [1339, 0]
